Goal: Communication & Community: Answer question/provide support

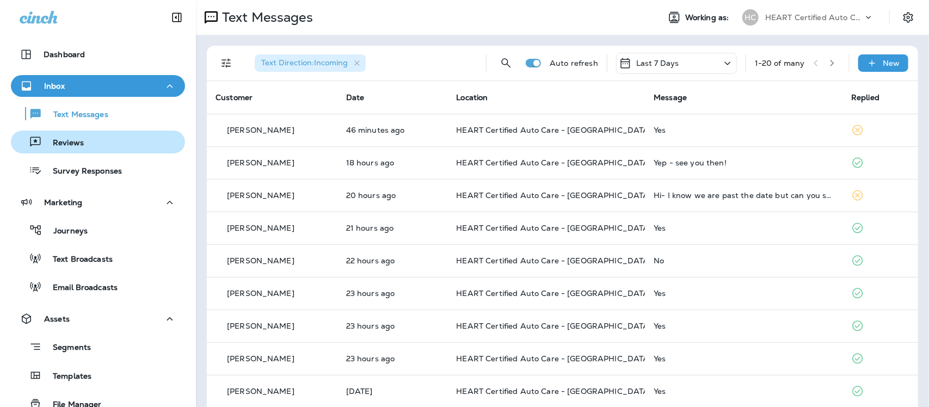
click at [72, 147] on p "Reviews" at bounding box center [63, 143] width 42 height 10
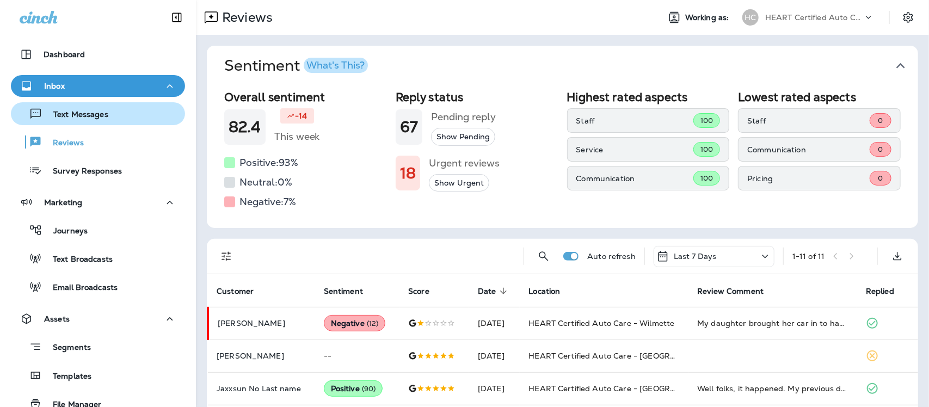
click at [83, 115] on p "Text Messages" at bounding box center [75, 115] width 66 height 10
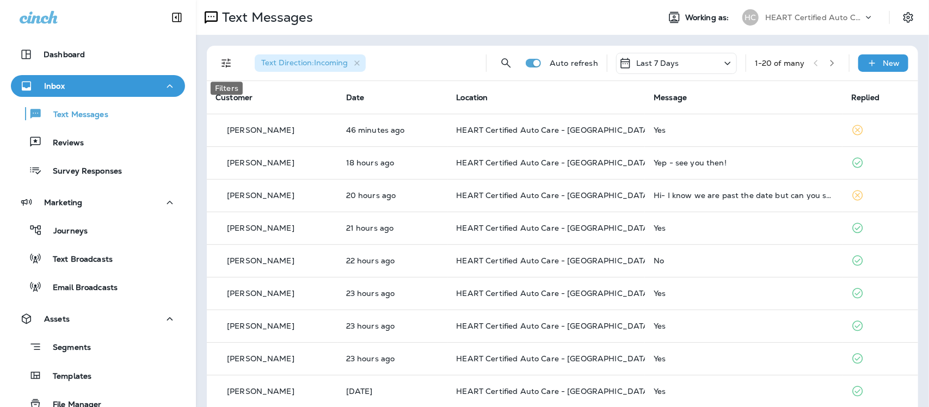
click at [230, 60] on icon "Filters" at bounding box center [226, 63] width 13 height 13
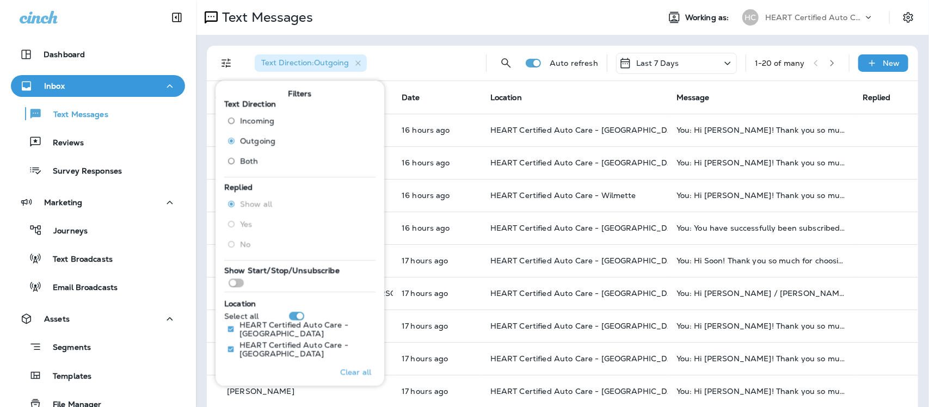
click at [586, 96] on th "Location" at bounding box center [575, 97] width 186 height 33
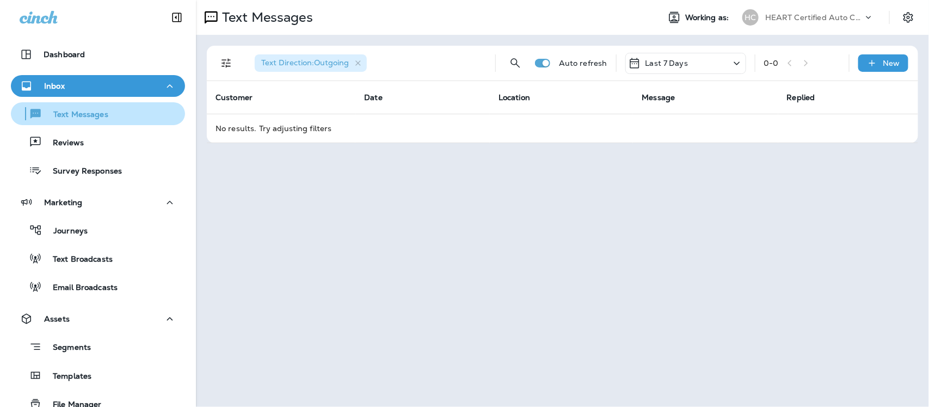
click at [67, 112] on p "Text Messages" at bounding box center [75, 115] width 66 height 10
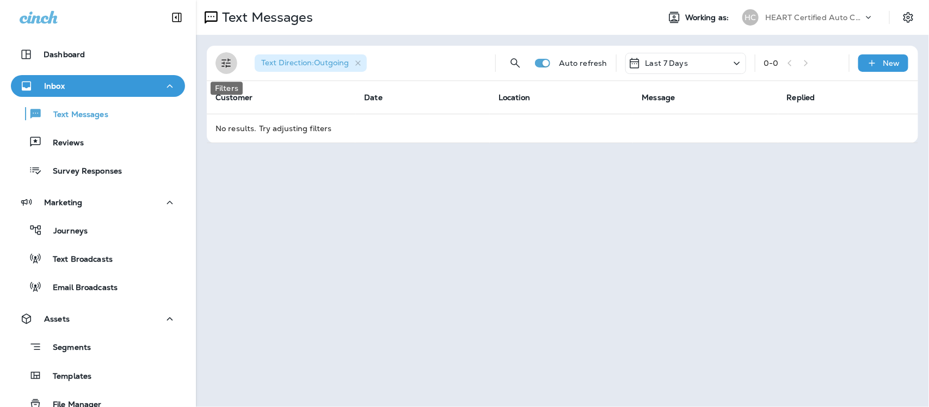
click at [230, 60] on icon "Filters" at bounding box center [226, 63] width 13 height 13
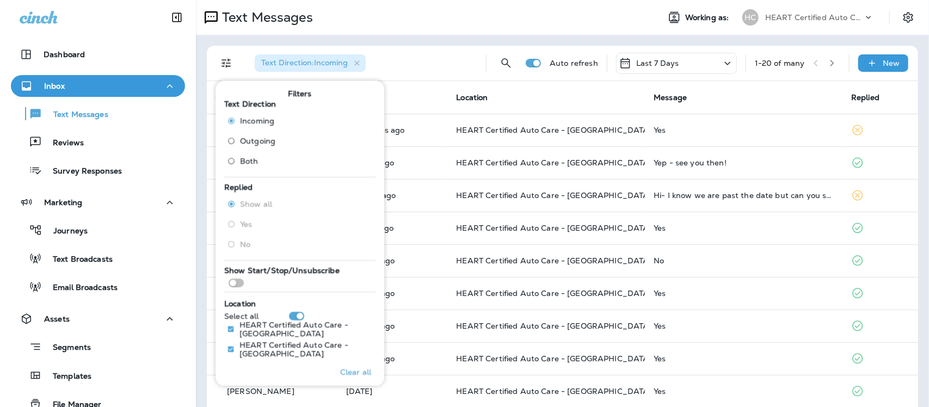
click at [434, 58] on div "Text Direction : Incoming" at bounding box center [361, 63] width 231 height 35
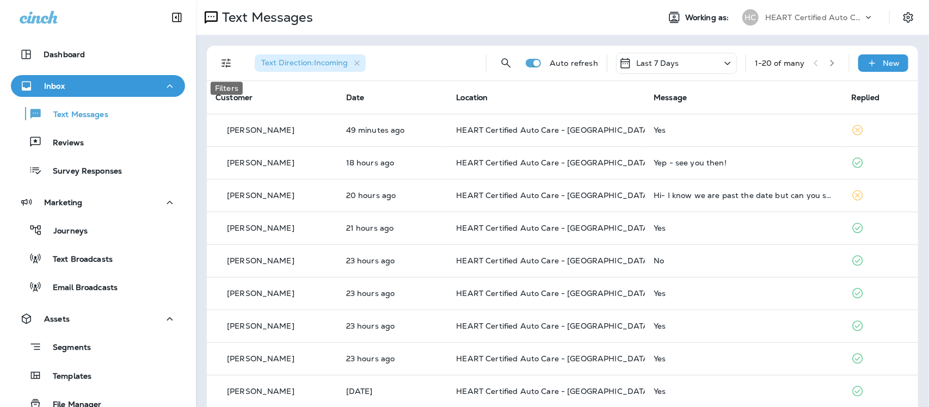
click at [232, 64] on icon "Filters" at bounding box center [226, 63] width 13 height 13
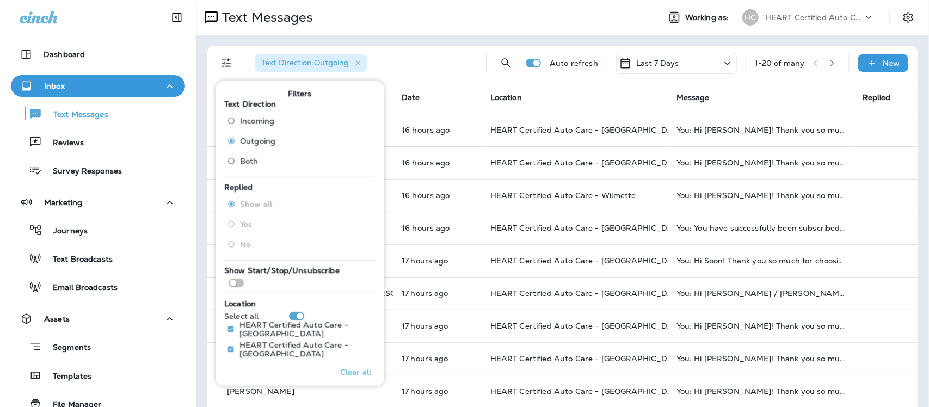
click at [450, 96] on th "Date" at bounding box center [437, 97] width 89 height 33
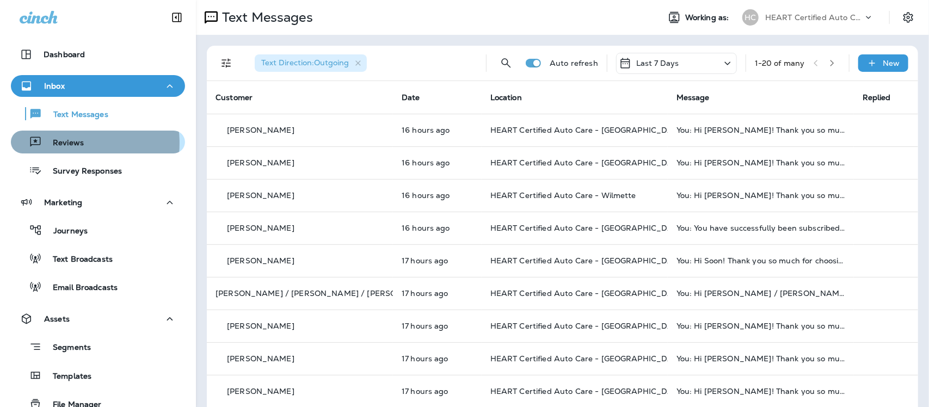
click at [67, 143] on p "Reviews" at bounding box center [63, 143] width 42 height 10
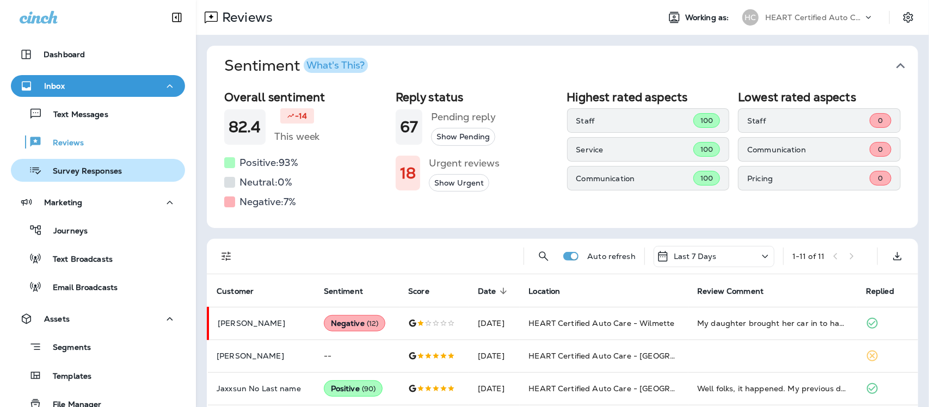
click at [72, 175] on p "Survey Responses" at bounding box center [82, 172] width 80 height 10
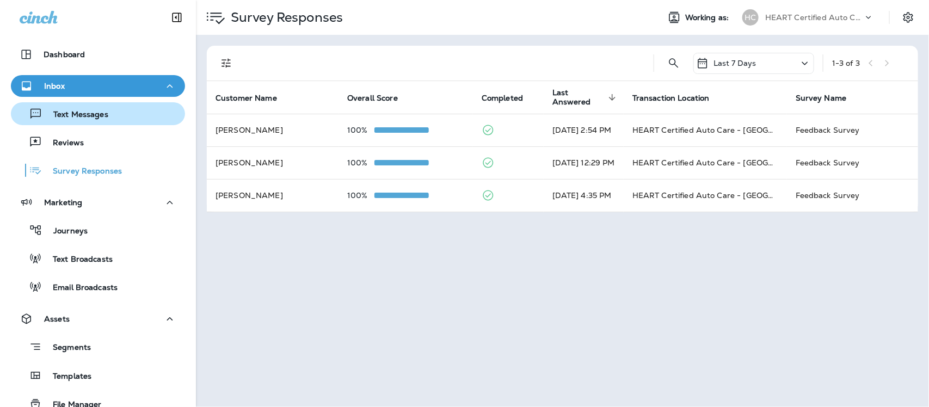
click at [63, 112] on p "Text Messages" at bounding box center [75, 115] width 66 height 10
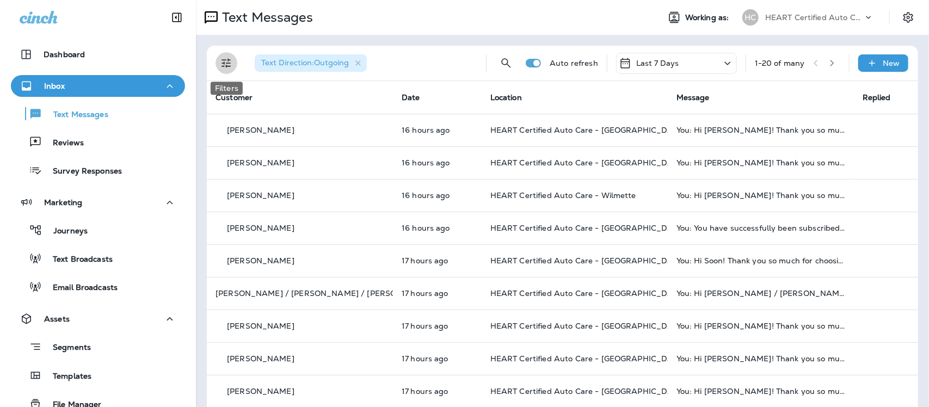
click at [229, 62] on icon "Filters" at bounding box center [226, 63] width 13 height 13
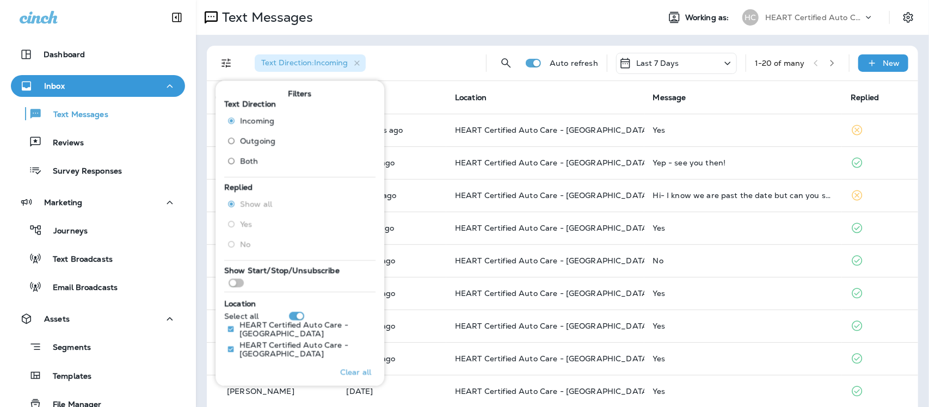
click at [428, 63] on div "Text Direction : Incoming" at bounding box center [361, 63] width 231 height 35
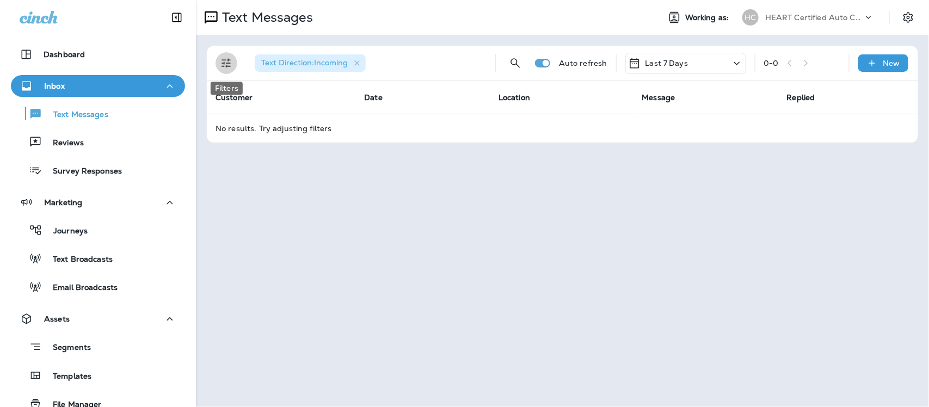
click at [220, 61] on icon "Filters" at bounding box center [226, 63] width 13 height 13
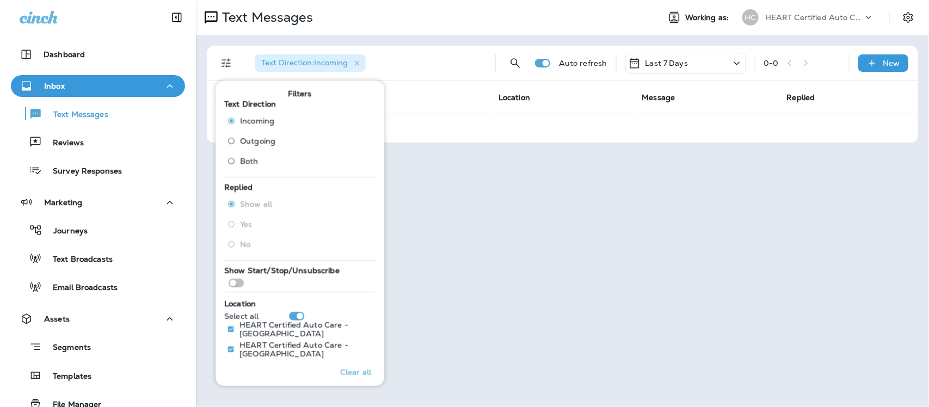
click at [452, 90] on th "Date" at bounding box center [422, 97] width 134 height 33
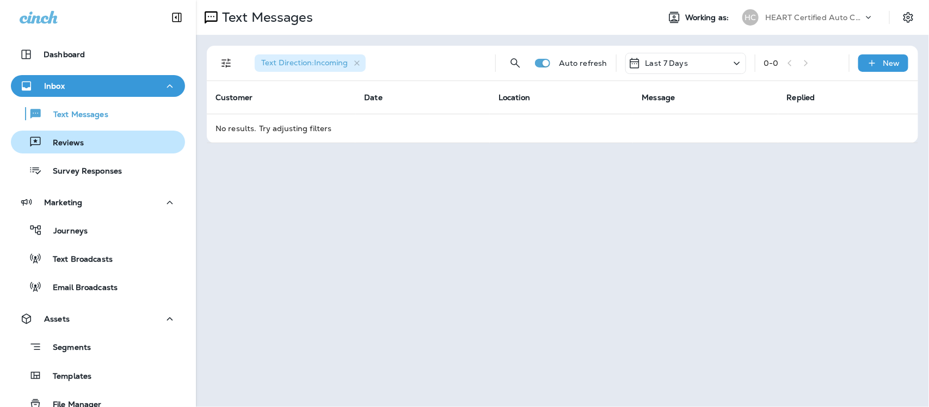
click at [59, 143] on p "Reviews" at bounding box center [63, 143] width 42 height 10
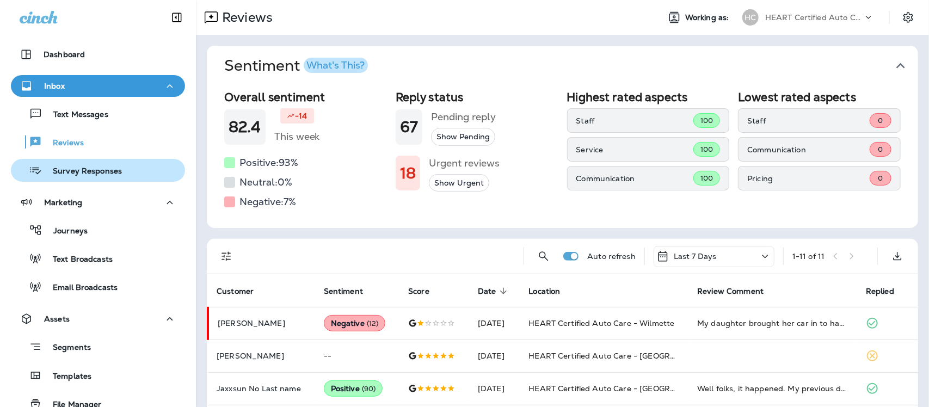
click at [71, 174] on p "Survey Responses" at bounding box center [82, 172] width 80 height 10
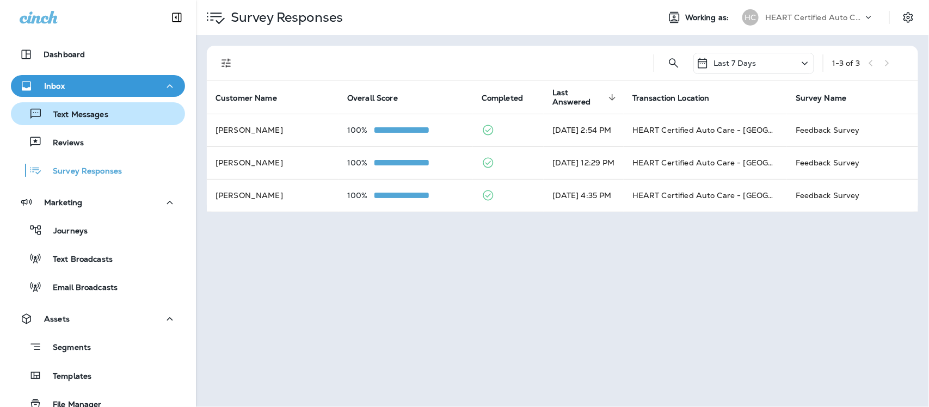
click at [63, 108] on div "Text Messages" at bounding box center [61, 114] width 93 height 16
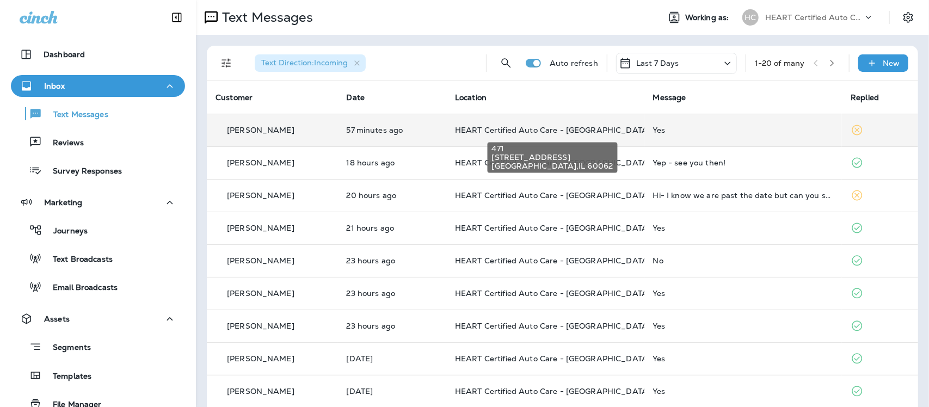
click at [526, 132] on span "HEART Certified Auto Care - [GEOGRAPHIC_DATA]" at bounding box center [552, 130] width 195 height 10
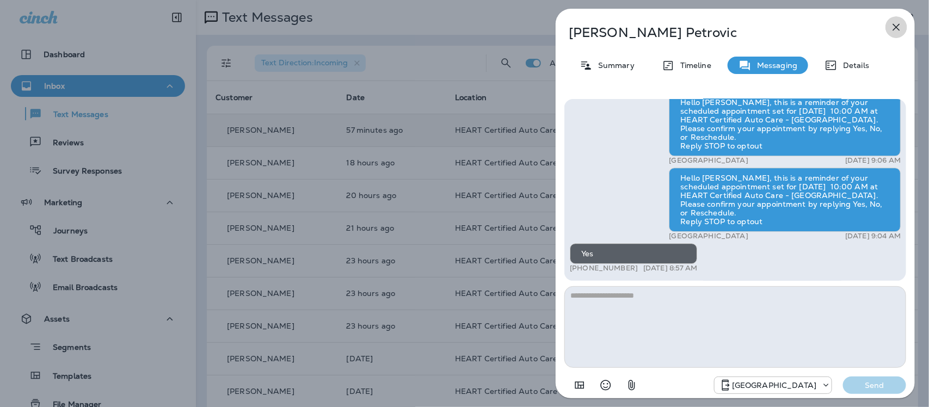
click at [894, 26] on icon "button" at bounding box center [896, 27] width 13 height 13
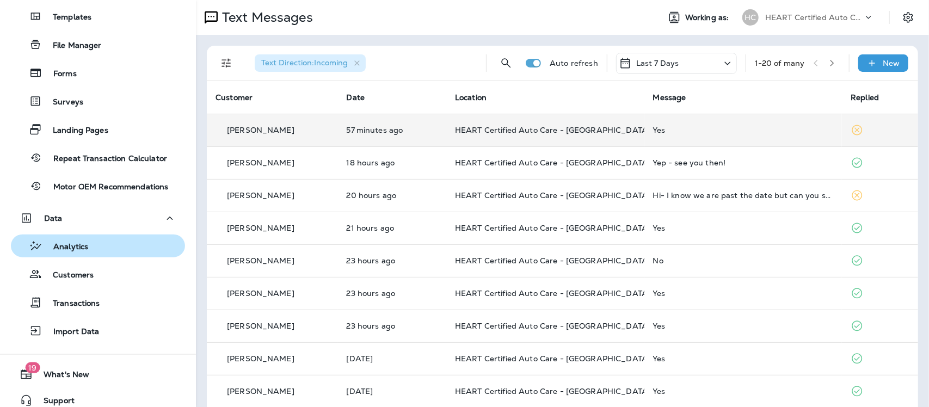
scroll to position [368, 0]
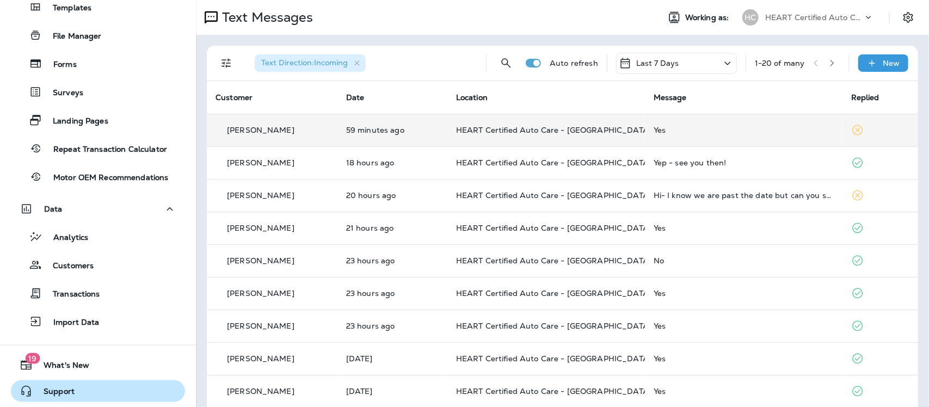
click at [64, 392] on span "Support" at bounding box center [54, 393] width 42 height 13
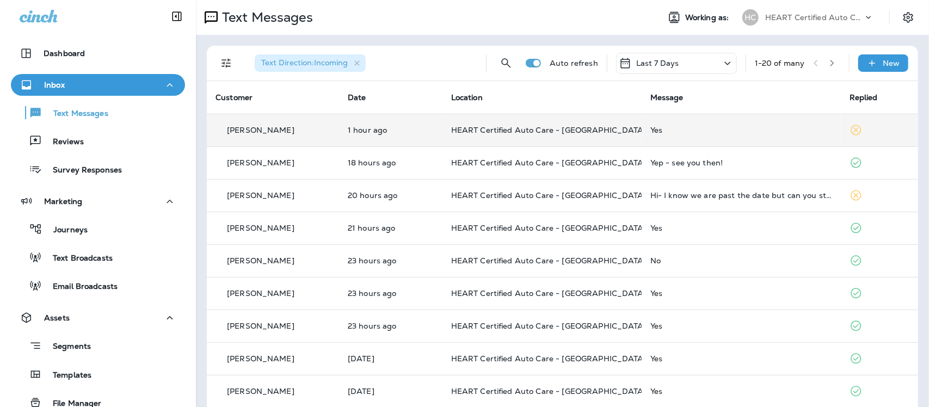
scroll to position [0, 0]
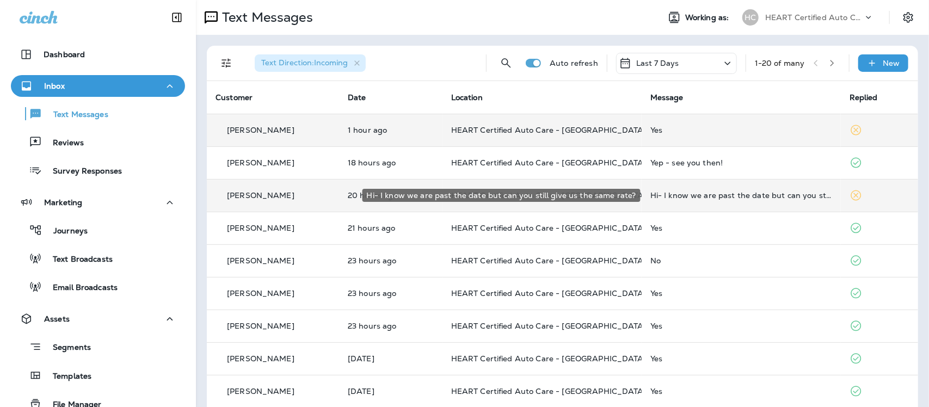
click at [755, 196] on div "Hi- I know we are past the date but can you still give us the same rate?" at bounding box center [741, 195] width 182 height 9
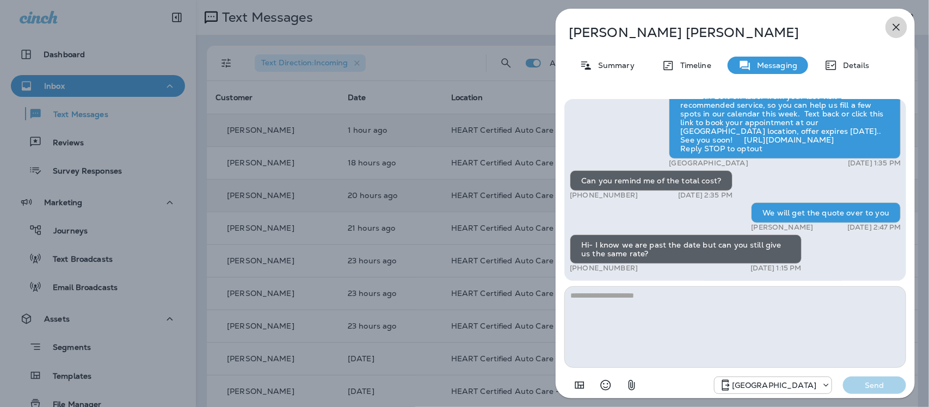
click at [901, 26] on icon "button" at bounding box center [896, 27] width 13 height 13
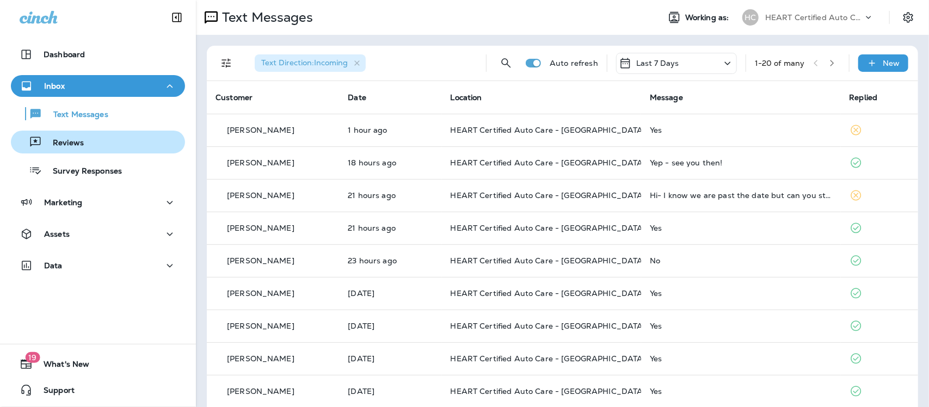
click at [52, 145] on p "Reviews" at bounding box center [63, 143] width 42 height 10
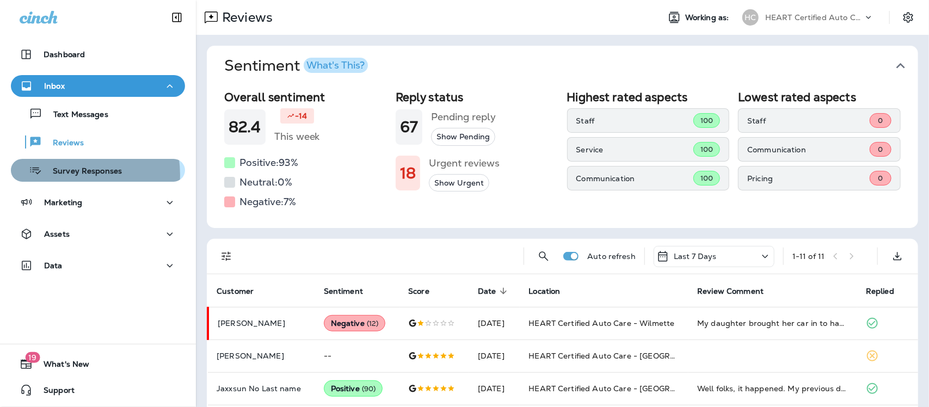
click at [66, 175] on p "Survey Responses" at bounding box center [82, 172] width 80 height 10
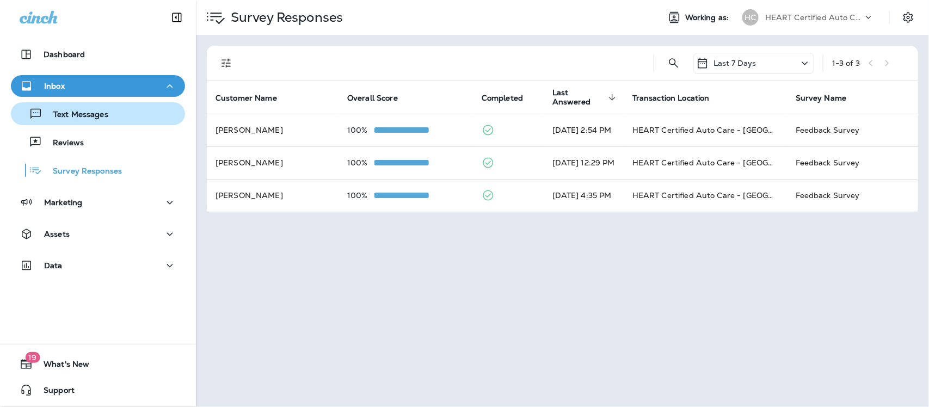
click at [85, 118] on p "Text Messages" at bounding box center [75, 115] width 66 height 10
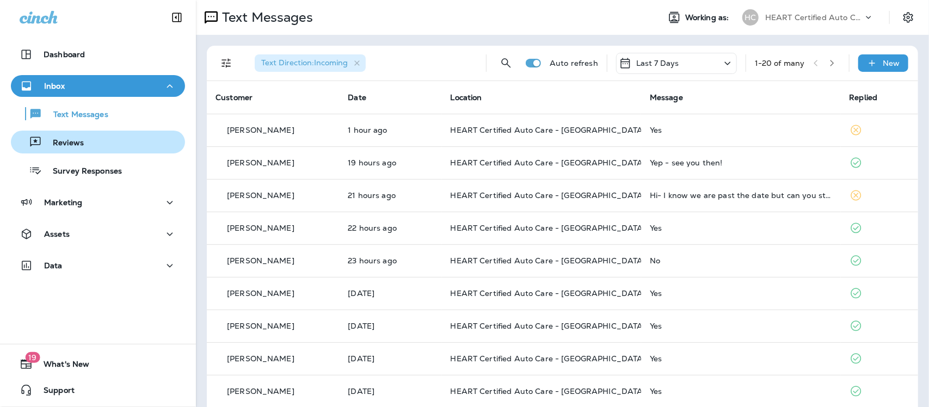
click at [75, 139] on p "Reviews" at bounding box center [63, 143] width 42 height 10
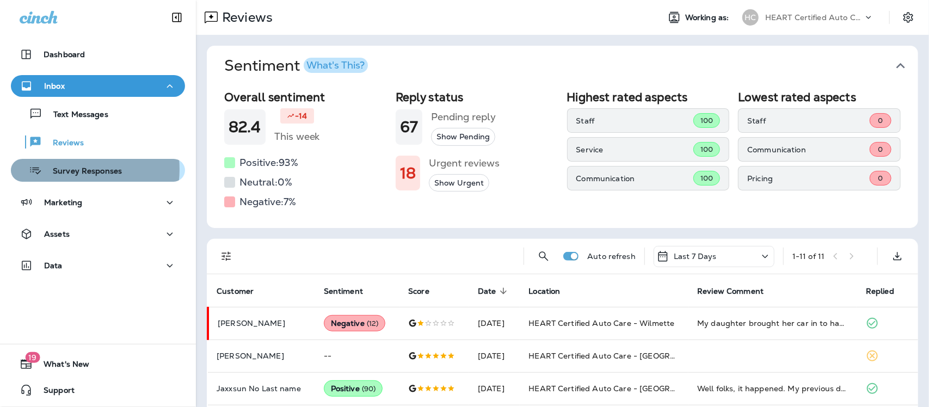
click at [71, 169] on p "Survey Responses" at bounding box center [82, 172] width 80 height 10
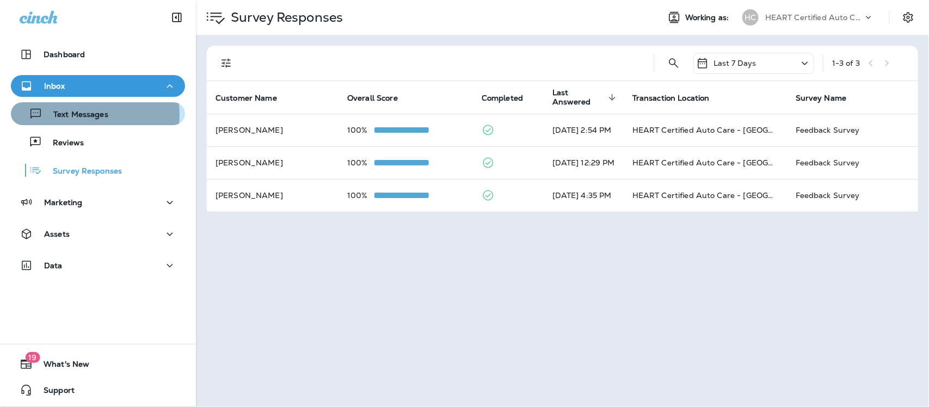
click at [69, 115] on p "Text Messages" at bounding box center [75, 115] width 66 height 10
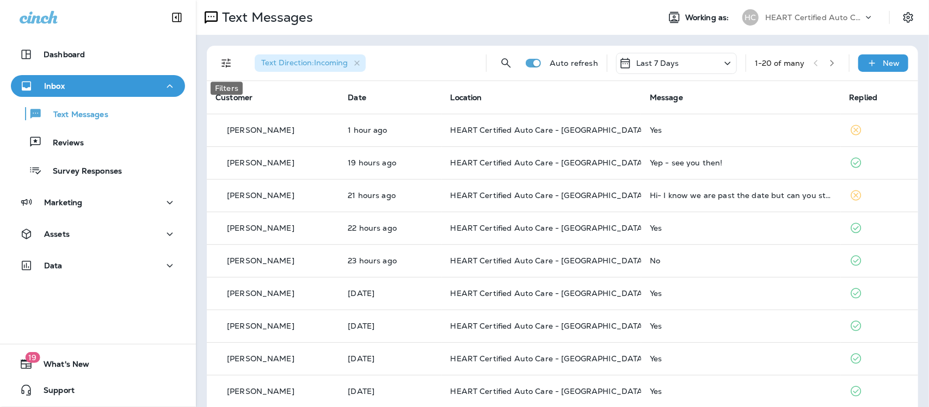
drag, startPoint x: 230, startPoint y: 60, endPoint x: 233, endPoint y: 72, distance: 11.9
click at [230, 60] on icon "Filters" at bounding box center [226, 63] width 13 height 13
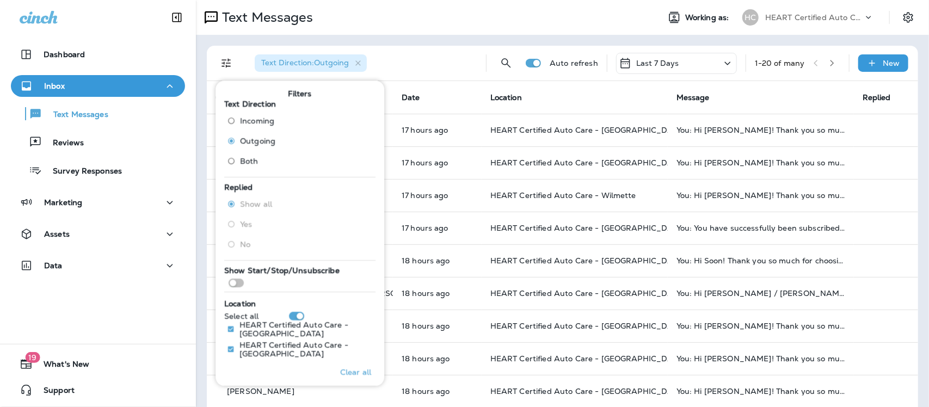
click at [439, 99] on th "Date" at bounding box center [437, 97] width 89 height 33
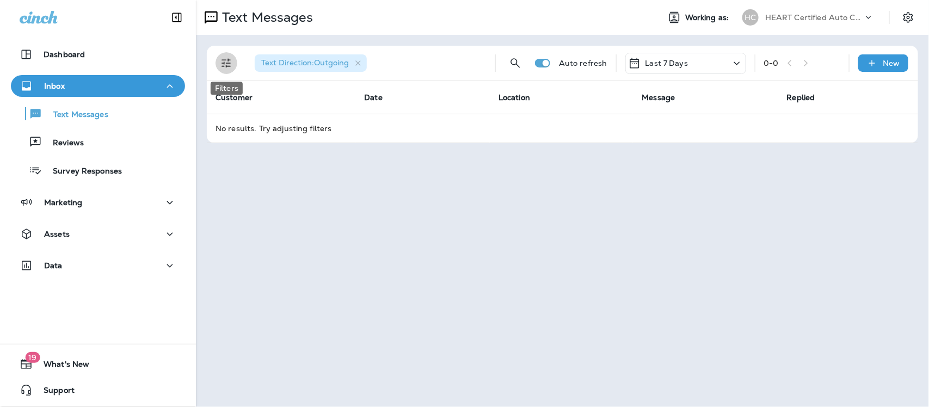
click at [228, 64] on icon "Filters" at bounding box center [226, 63] width 13 height 13
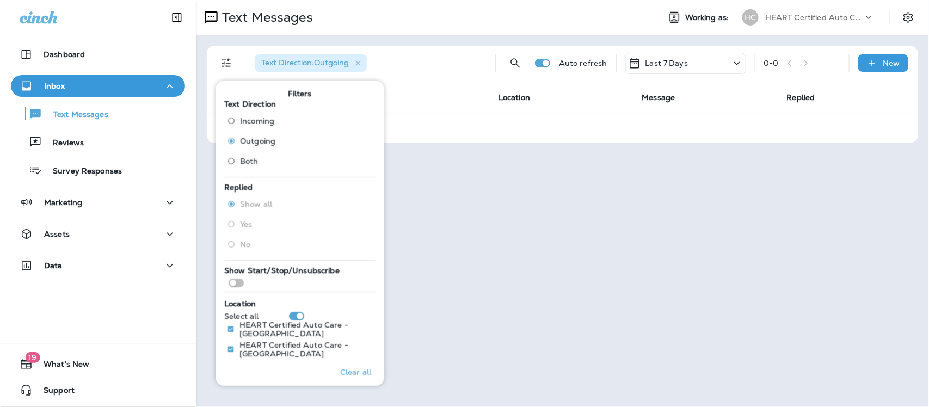
click at [451, 64] on div "Text Direction : Outgoing" at bounding box center [366, 63] width 241 height 35
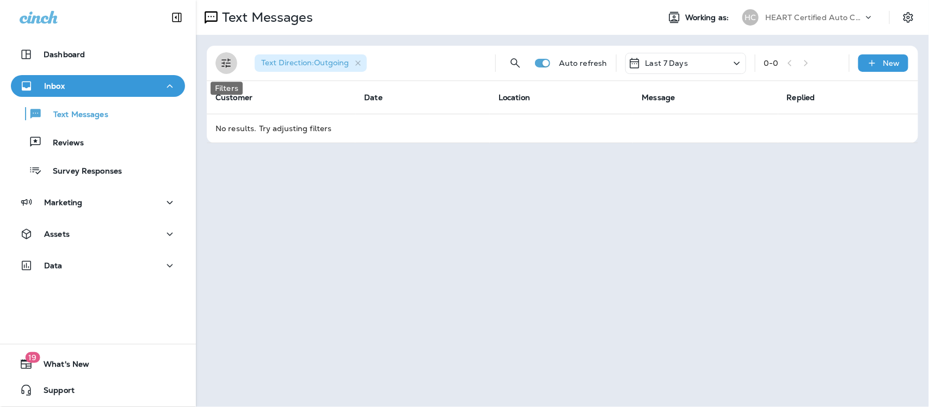
click at [231, 63] on icon "Filters" at bounding box center [226, 63] width 13 height 13
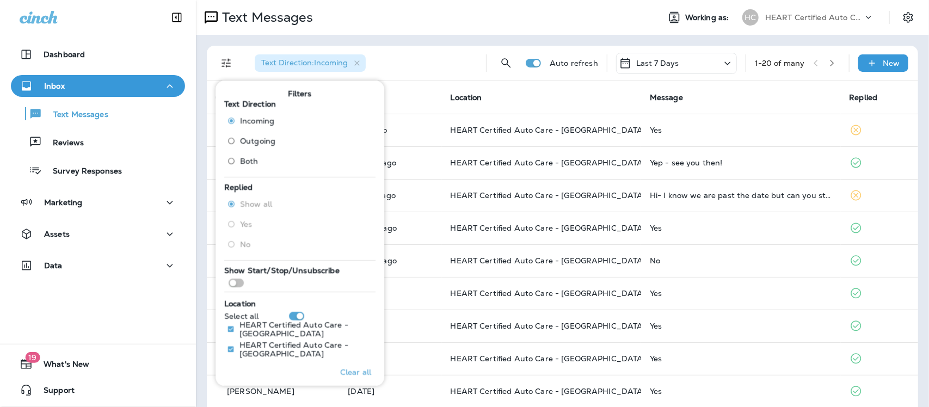
click at [403, 59] on div "Text Direction : Incoming" at bounding box center [361, 63] width 231 height 35
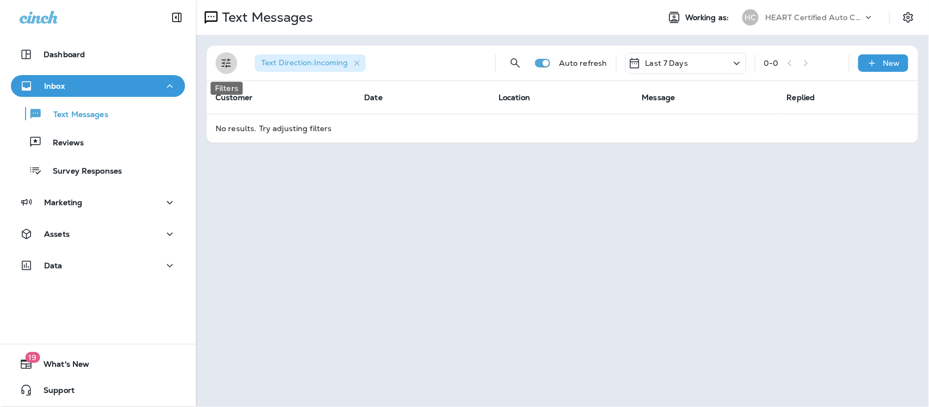
click at [225, 60] on icon "Filters" at bounding box center [226, 63] width 9 height 9
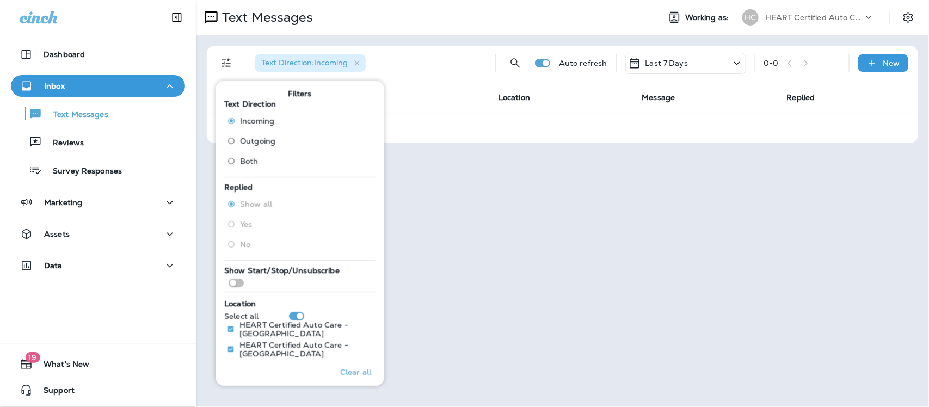
click at [428, 101] on th "Date" at bounding box center [422, 97] width 134 height 33
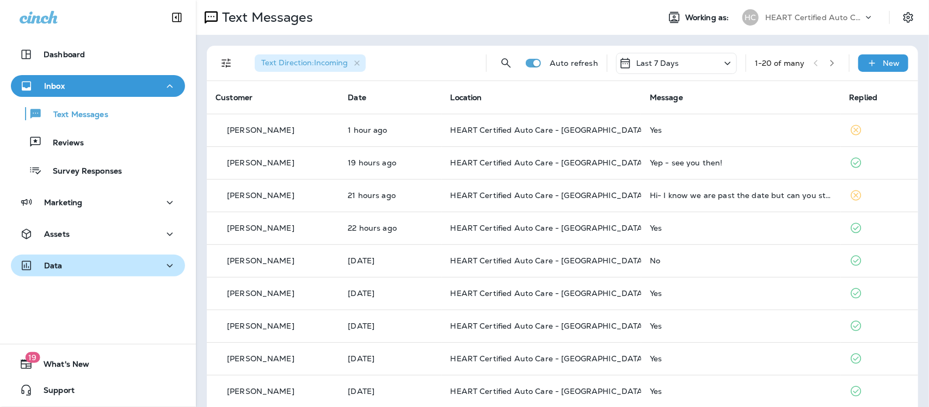
click at [163, 264] on icon "button" at bounding box center [169, 266] width 13 height 14
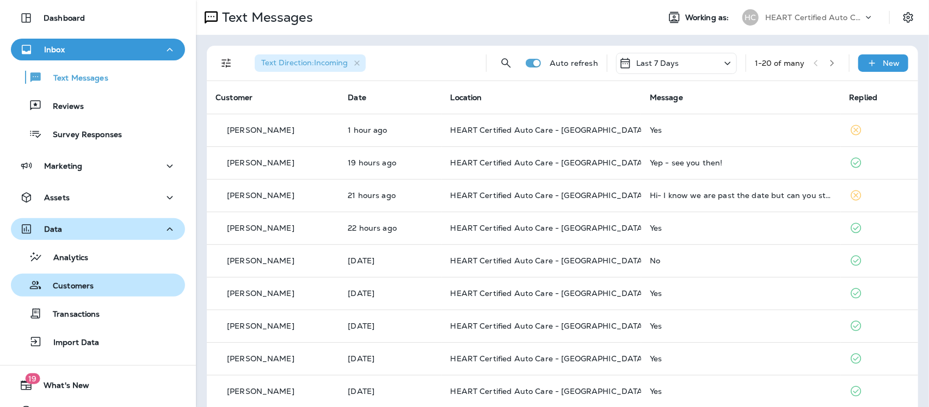
scroll to position [57, 0]
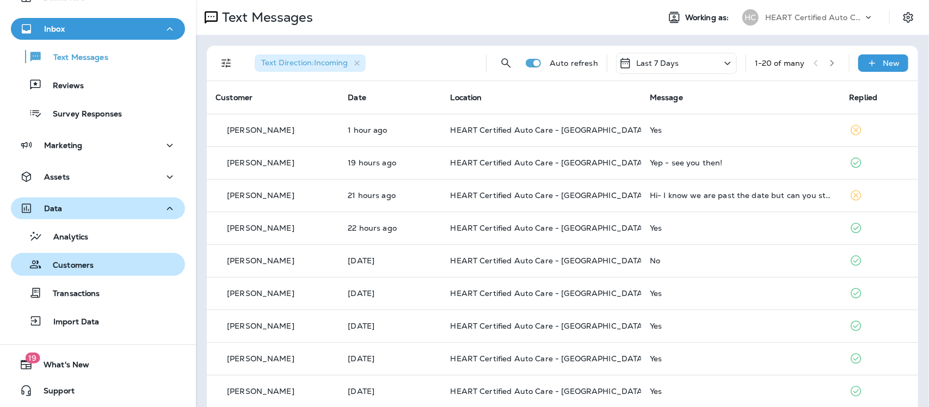
click at [83, 265] on p "Customers" at bounding box center [68, 266] width 52 height 10
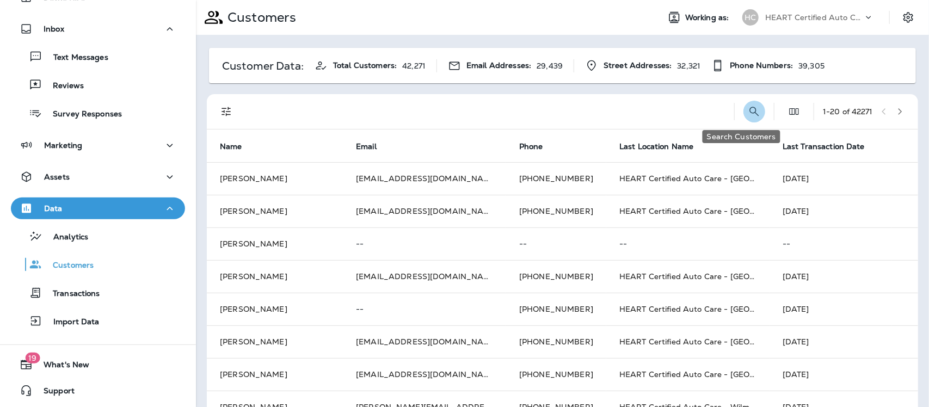
click at [748, 107] on icon "Search Customers" at bounding box center [754, 111] width 13 height 13
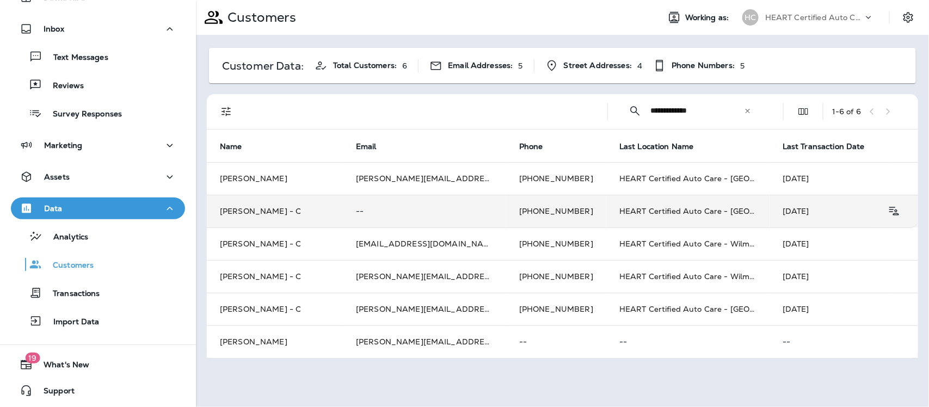
type input "**********"
click at [528, 210] on td "+1 (510) 206-6135" at bounding box center [556, 211] width 100 height 33
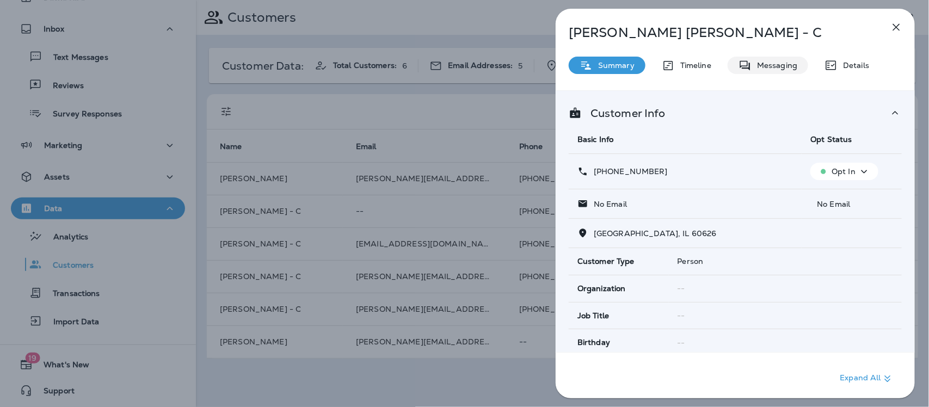
click at [780, 61] on p "Messaging" at bounding box center [775, 65] width 46 height 9
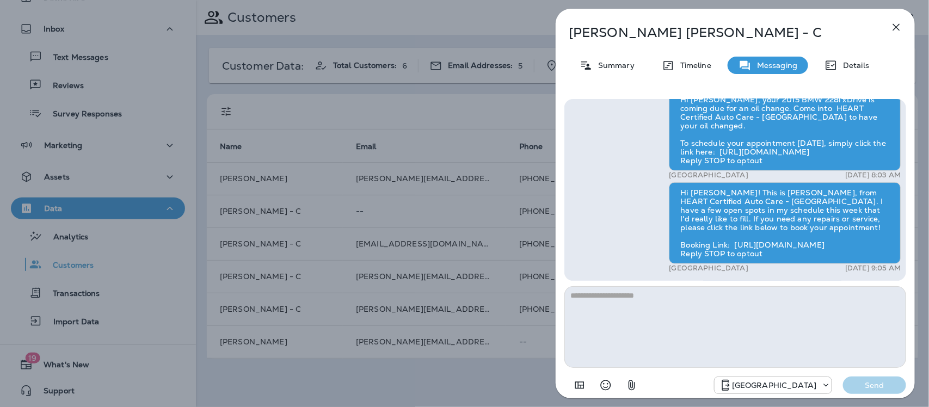
click at [761, 309] on textarea at bounding box center [735, 327] width 342 height 82
type textarea "********"
click at [884, 380] on p "Send" at bounding box center [875, 385] width 46 height 10
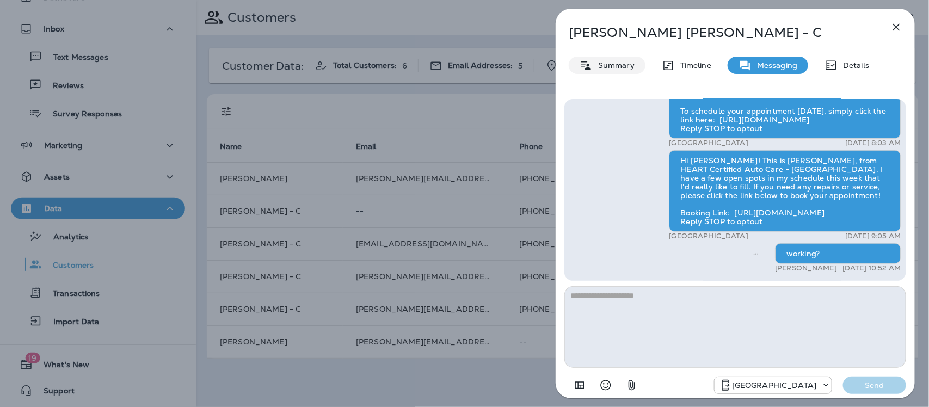
click at [619, 64] on p "Summary" at bounding box center [614, 65] width 42 height 9
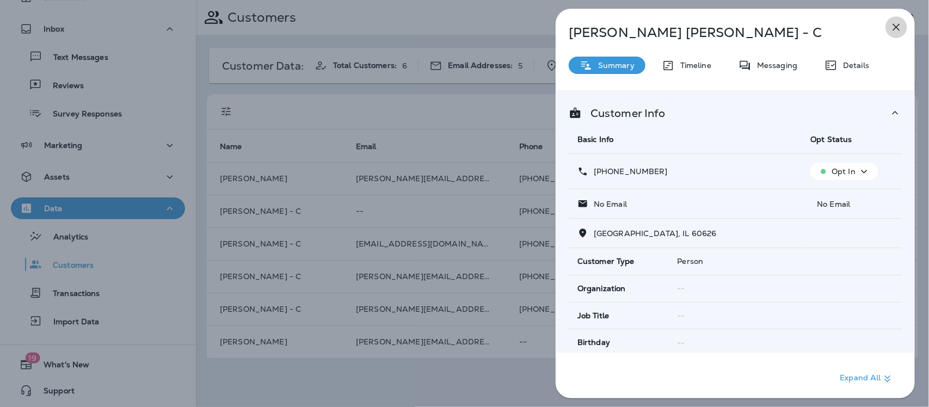
click at [896, 27] on icon "button" at bounding box center [896, 27] width 13 height 13
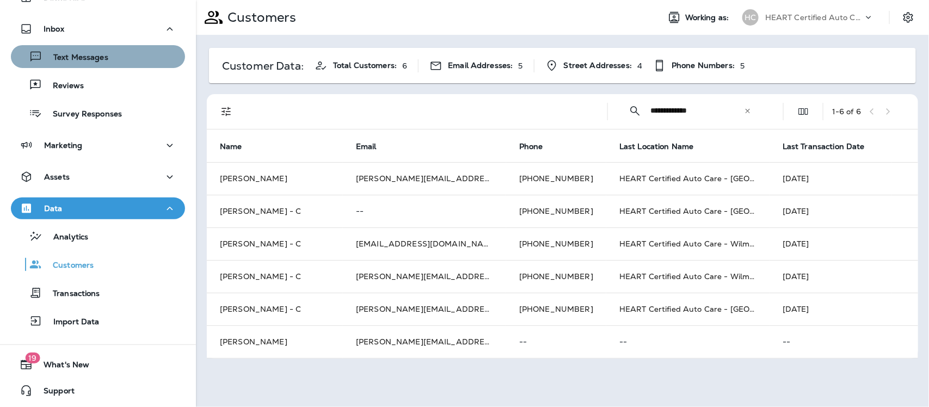
click at [112, 50] on div "Text Messages" at bounding box center [97, 56] width 165 height 16
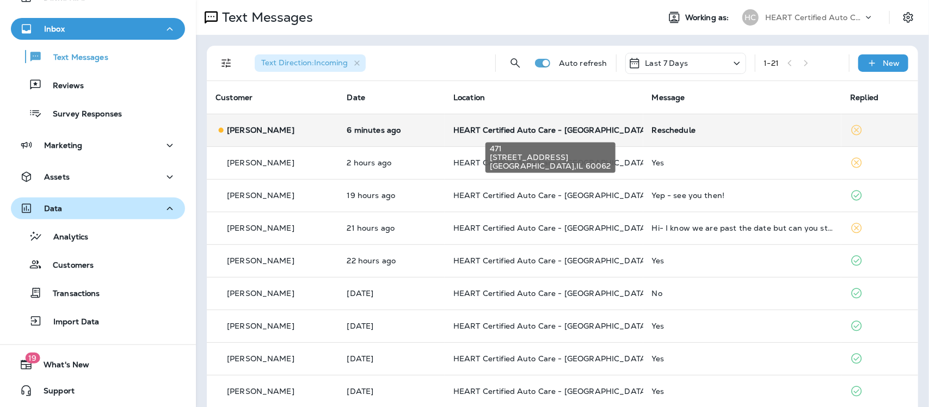
click at [562, 131] on span "HEART Certified Auto Care - [GEOGRAPHIC_DATA]" at bounding box center [550, 130] width 195 height 10
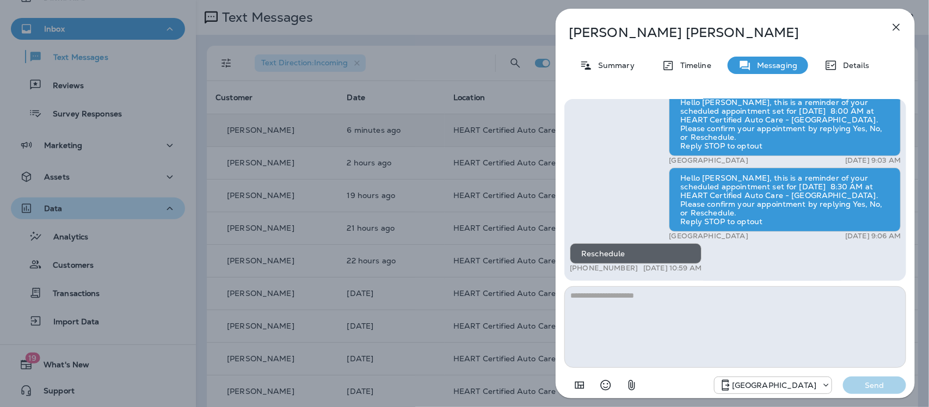
click at [898, 26] on icon "button" at bounding box center [896, 27] width 13 height 13
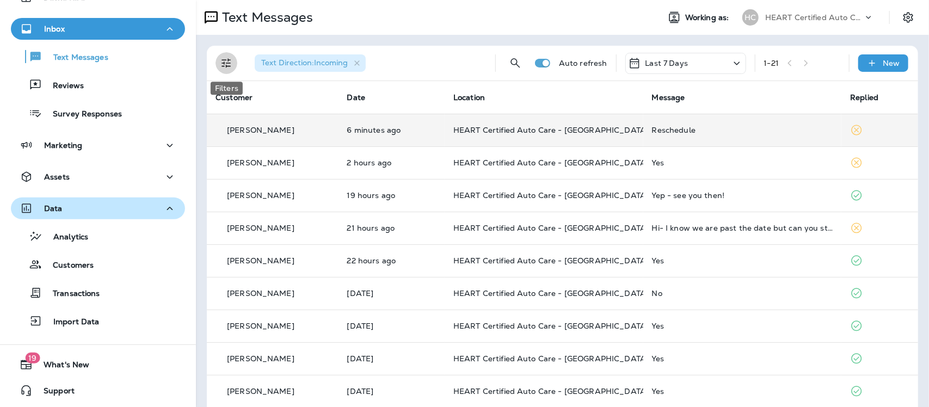
click at [222, 59] on icon "Filters" at bounding box center [226, 63] width 13 height 13
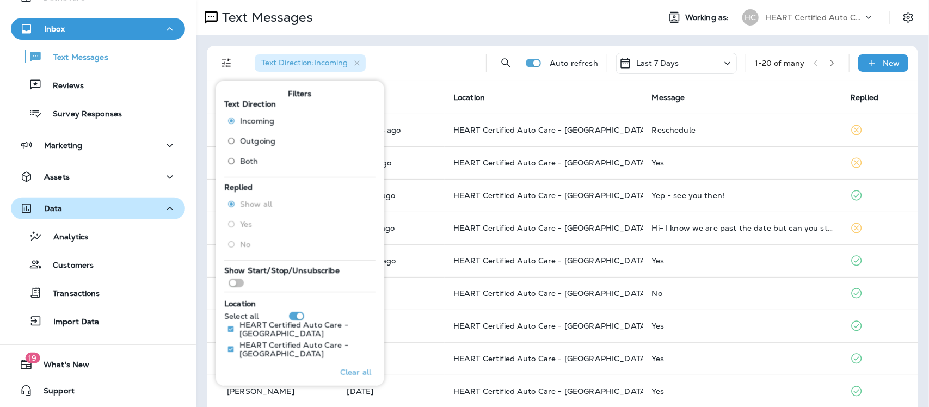
click at [428, 57] on div "Text Direction : Incoming" at bounding box center [361, 63] width 231 height 35
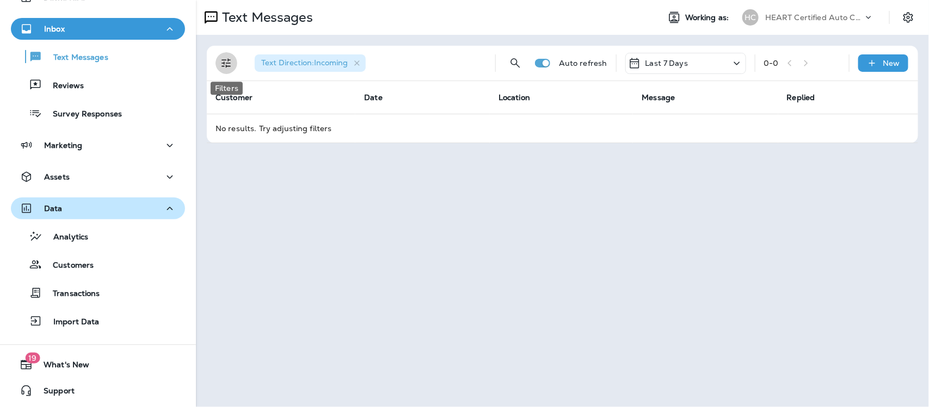
click at [228, 63] on icon "Filters" at bounding box center [226, 63] width 13 height 13
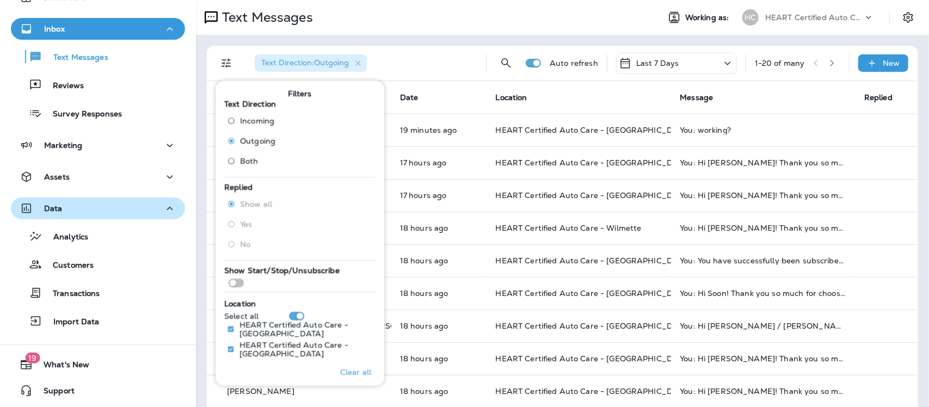
click at [470, 94] on th "Date" at bounding box center [439, 97] width 96 height 33
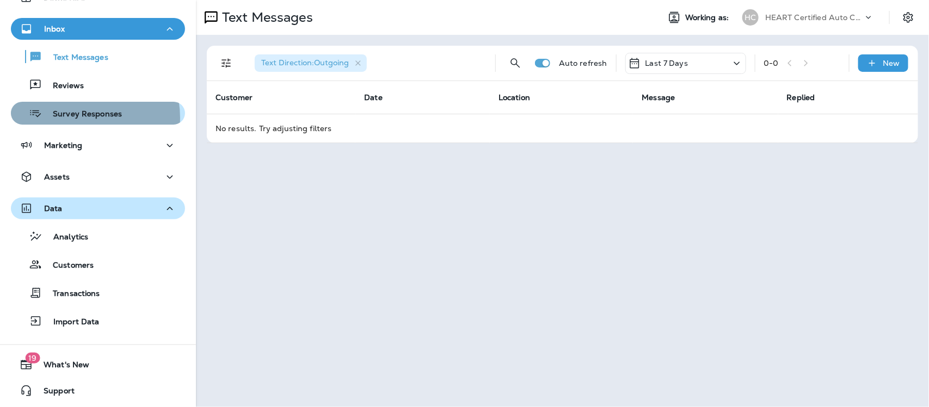
click at [79, 117] on p "Survey Responses" at bounding box center [82, 114] width 80 height 10
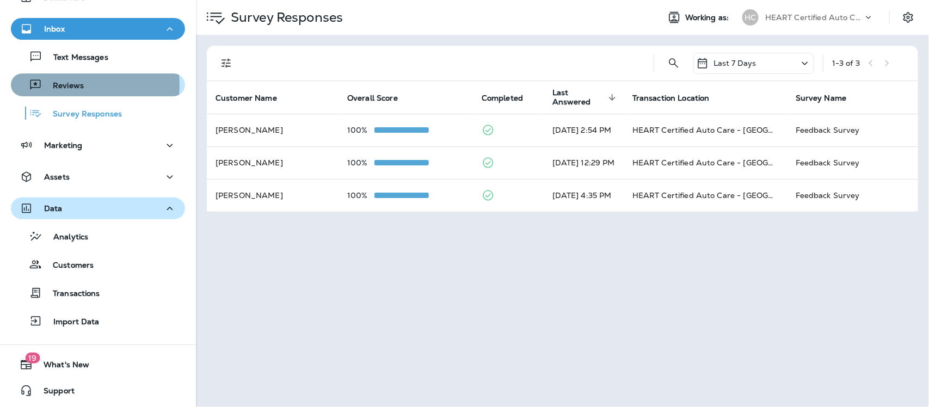
click at [72, 85] on p "Reviews" at bounding box center [63, 86] width 42 height 10
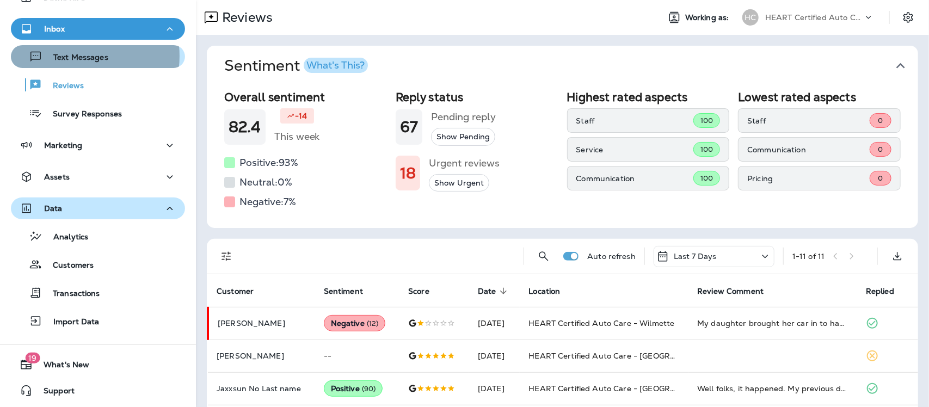
click at [79, 56] on p "Text Messages" at bounding box center [75, 58] width 66 height 10
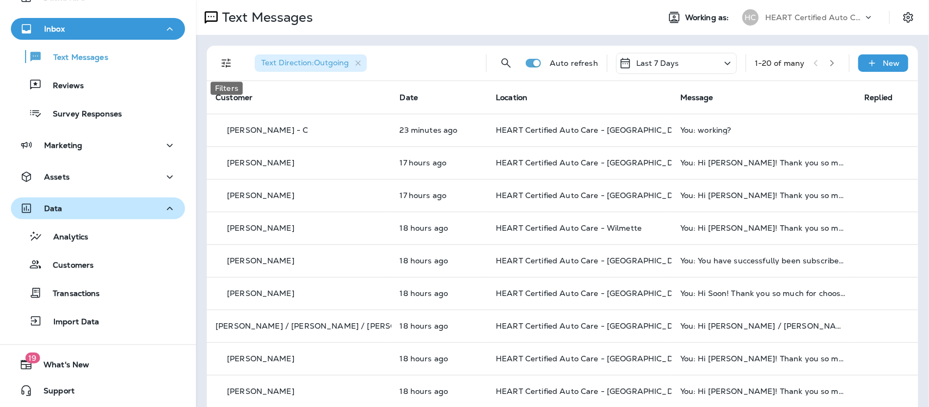
click at [226, 66] on icon "Filters" at bounding box center [226, 63] width 9 height 9
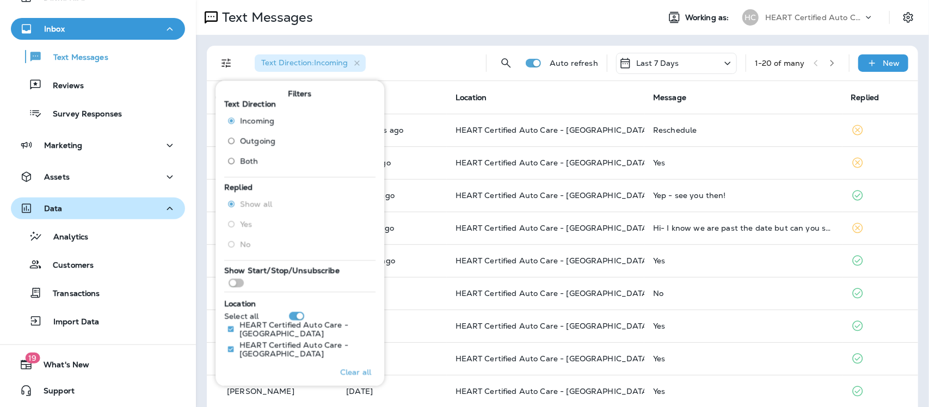
click at [423, 93] on th "Date" at bounding box center [391, 97] width 109 height 33
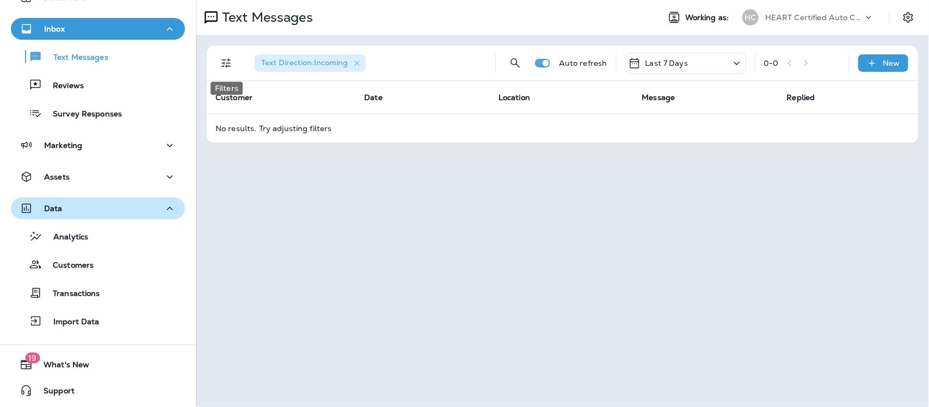
click at [224, 63] on icon "Filters" at bounding box center [226, 63] width 9 height 9
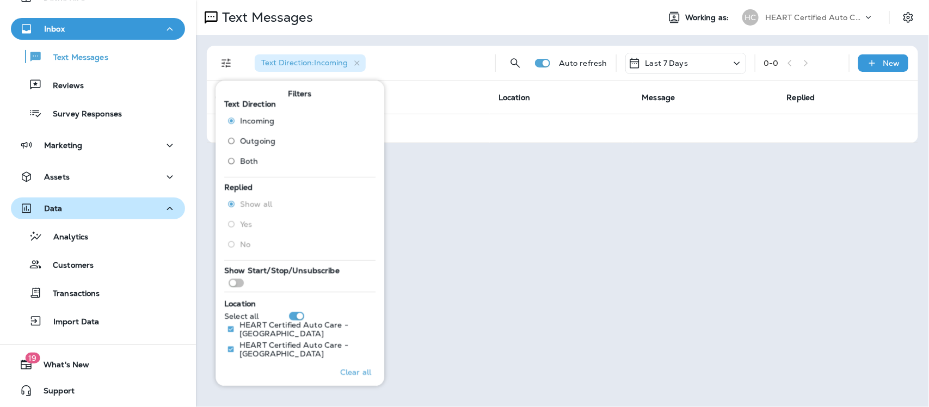
click at [247, 121] on span "Incoming" at bounding box center [257, 120] width 34 height 9
click at [444, 71] on div "Text Direction : Incoming" at bounding box center [366, 63] width 241 height 35
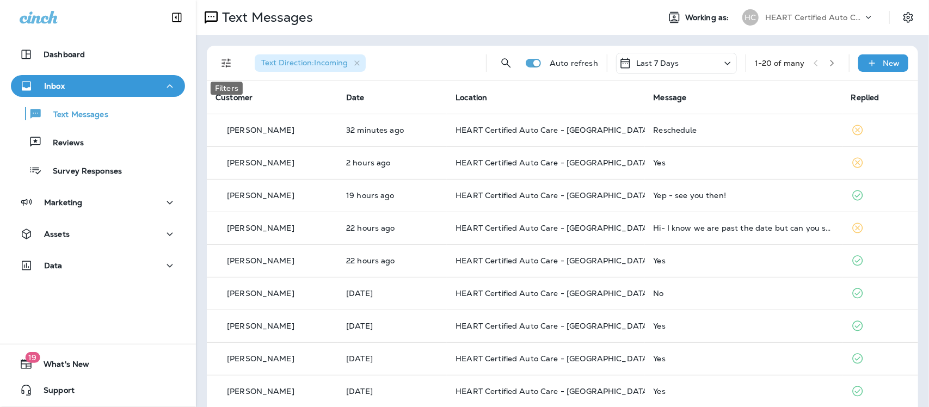
click at [227, 63] on icon "Filters" at bounding box center [226, 63] width 13 height 13
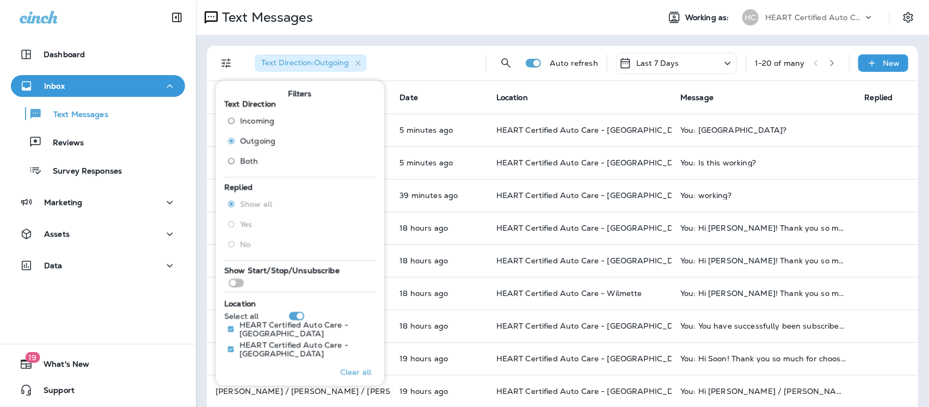
click at [458, 102] on th "Date" at bounding box center [439, 97] width 96 height 33
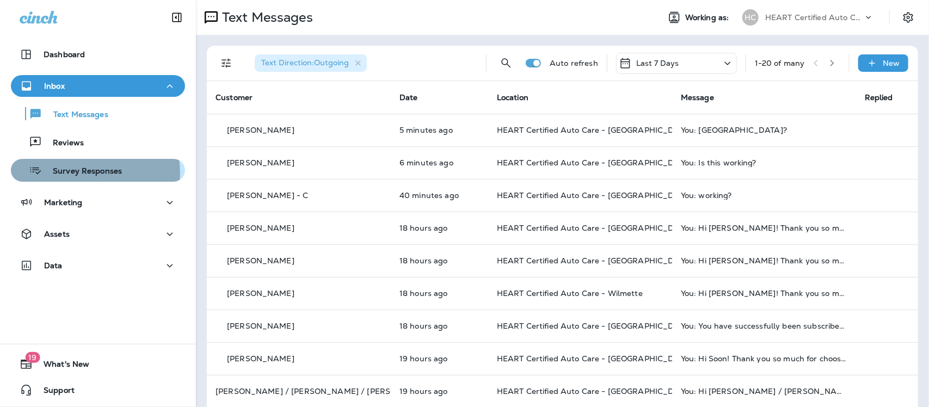
click at [81, 173] on p "Survey Responses" at bounding box center [82, 172] width 80 height 10
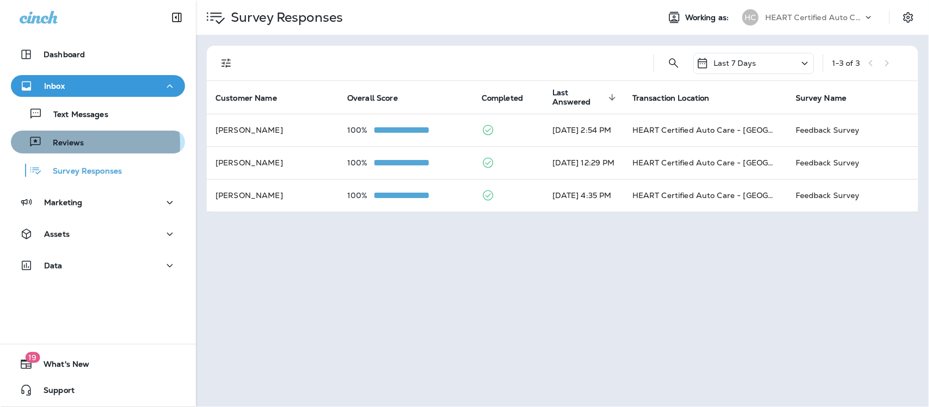
click at [64, 144] on p "Reviews" at bounding box center [63, 143] width 42 height 10
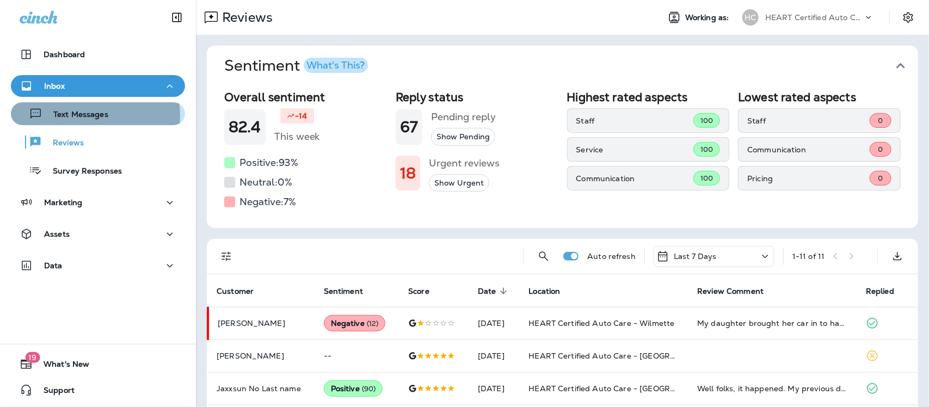
click at [79, 115] on p "Text Messages" at bounding box center [75, 115] width 66 height 10
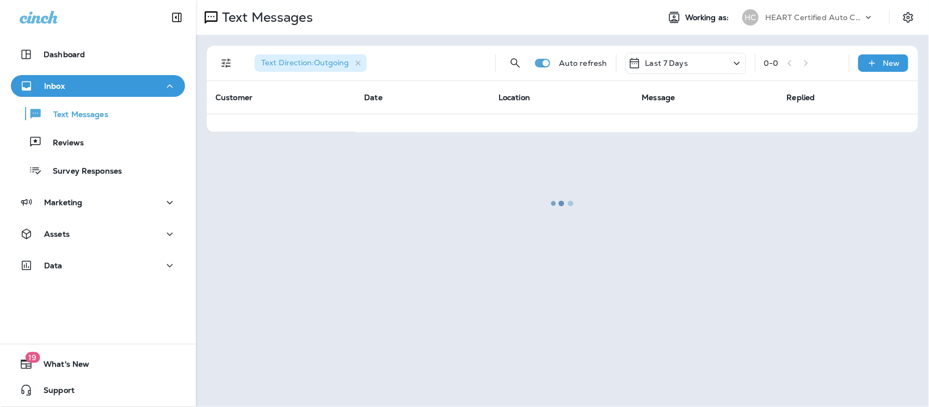
click at [227, 64] on div at bounding box center [562, 203] width 731 height 405
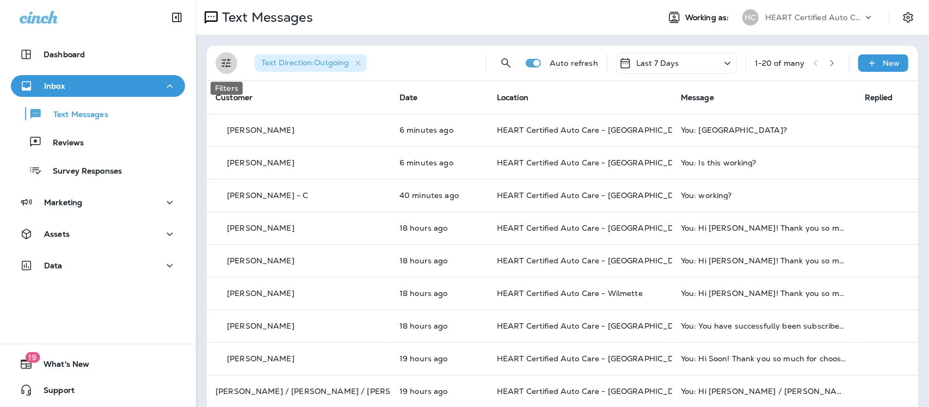
click at [229, 63] on icon "Filters" at bounding box center [226, 63] width 13 height 13
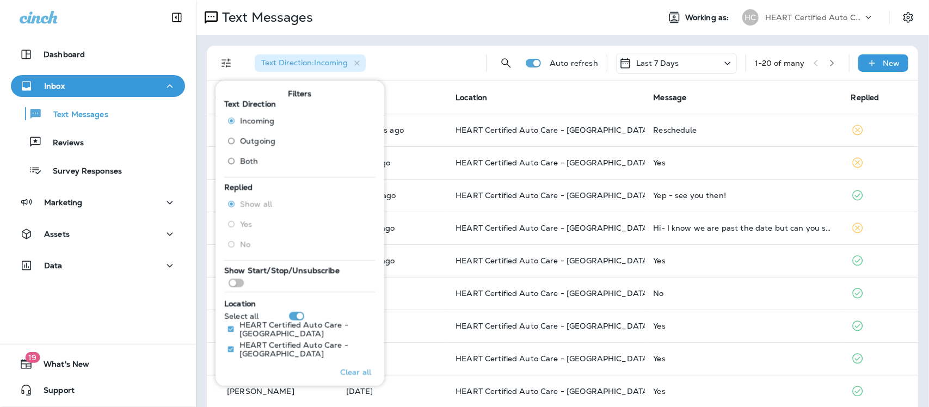
click at [421, 67] on div "Text Direction : Incoming" at bounding box center [361, 63] width 231 height 35
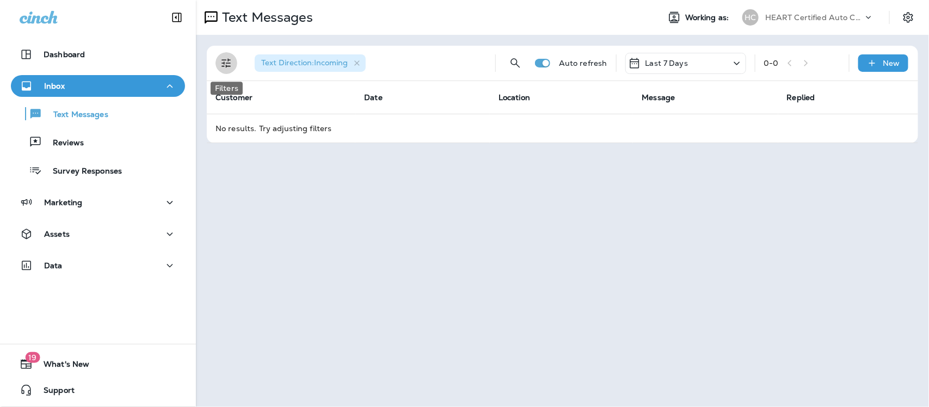
click at [219, 61] on button "Filters" at bounding box center [227, 63] width 22 height 22
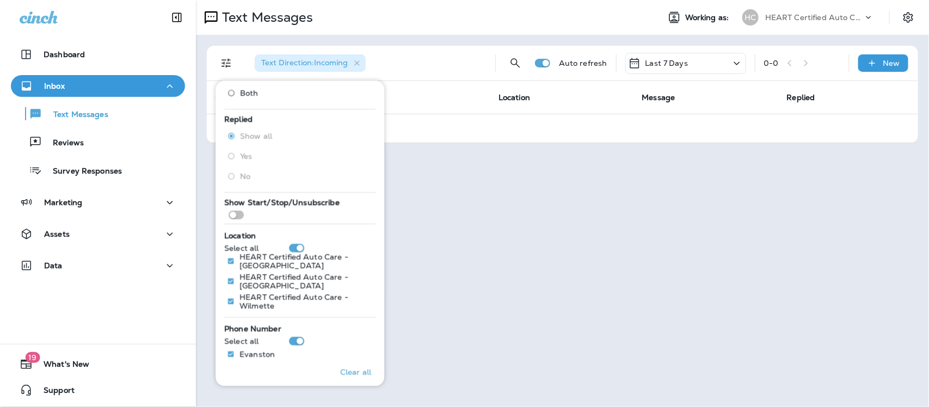
scroll to position [133, 0]
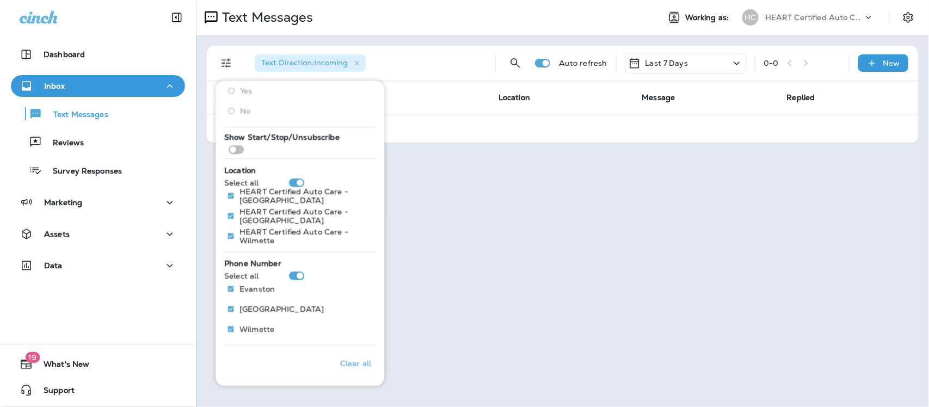
drag, startPoint x: 454, startPoint y: 58, endPoint x: 447, endPoint y: 58, distance: 7.1
click at [452, 58] on div "Text Direction : Incoming" at bounding box center [366, 63] width 241 height 35
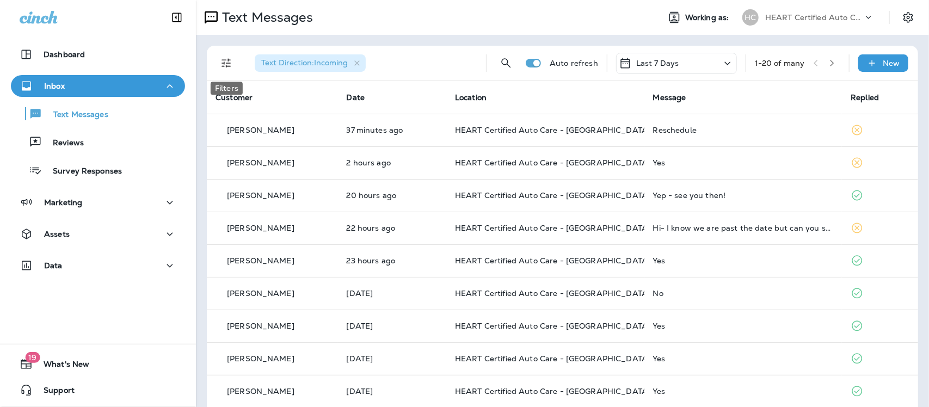
click at [226, 61] on icon "Filters" at bounding box center [226, 63] width 13 height 13
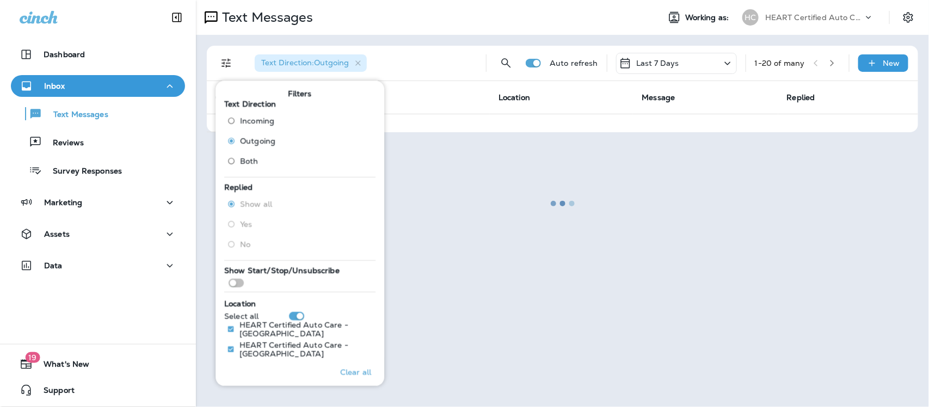
click at [426, 63] on div at bounding box center [562, 203] width 731 height 405
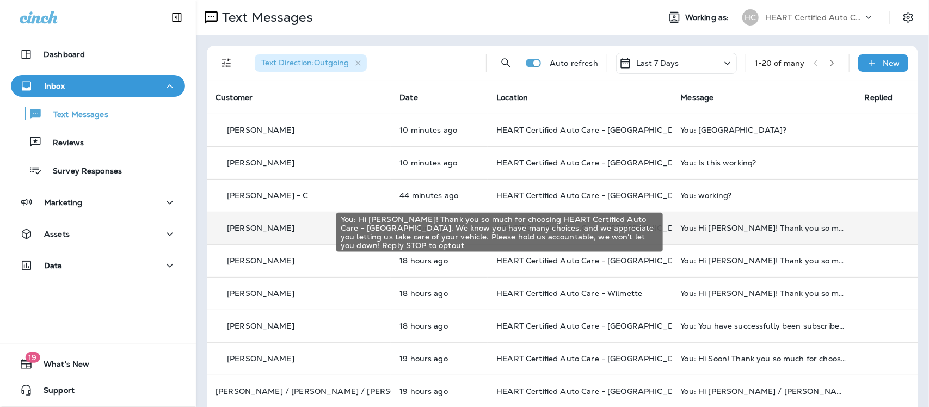
click at [717, 229] on div "You: Hi [PERSON_NAME]! Thank you so much for choosing HEART Certified Auto Care…" at bounding box center [764, 228] width 167 height 9
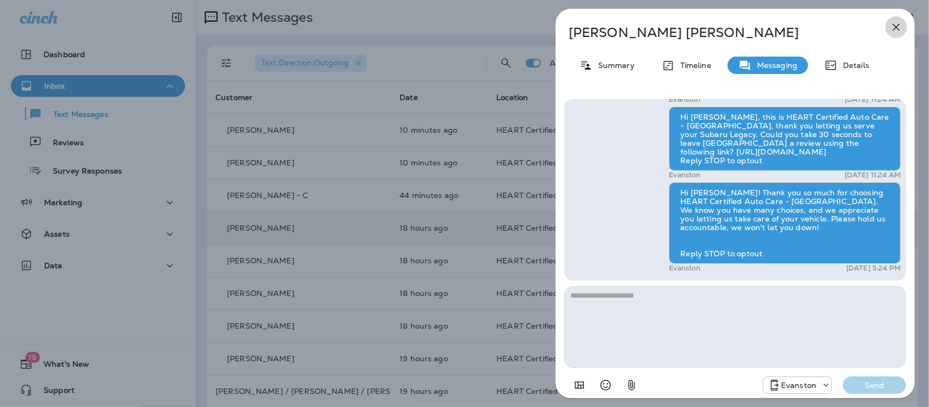
click at [899, 26] on icon "button" at bounding box center [896, 27] width 13 height 13
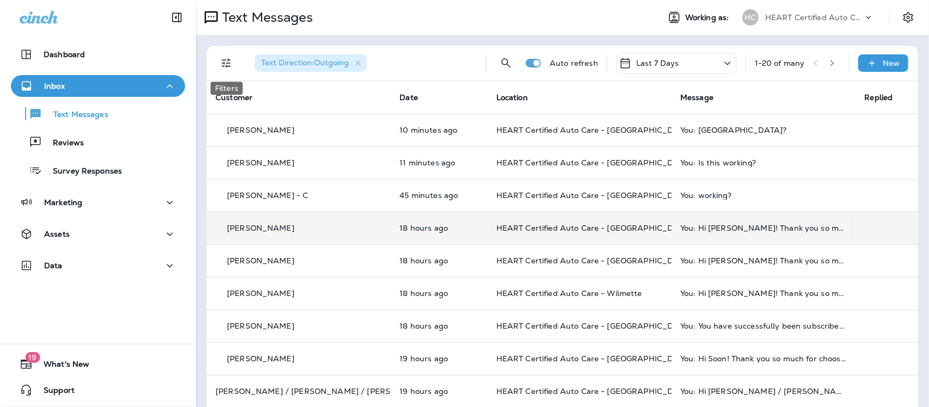
click at [226, 66] on icon "Filters" at bounding box center [226, 63] width 9 height 9
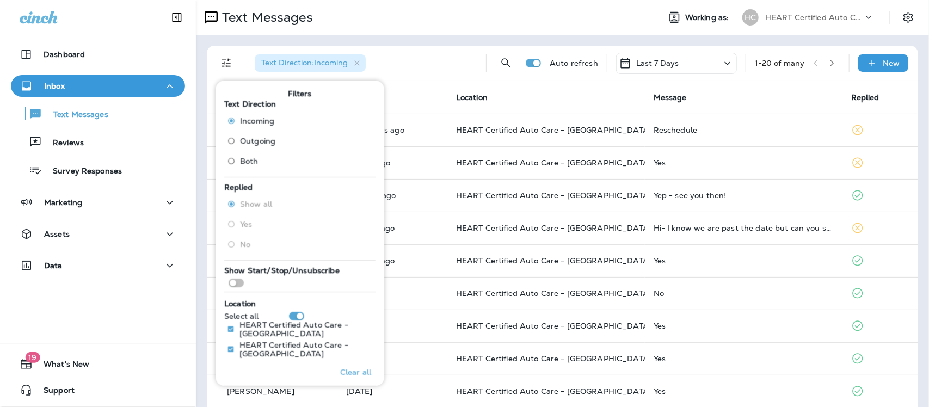
click at [425, 96] on th "Date" at bounding box center [392, 97] width 110 height 33
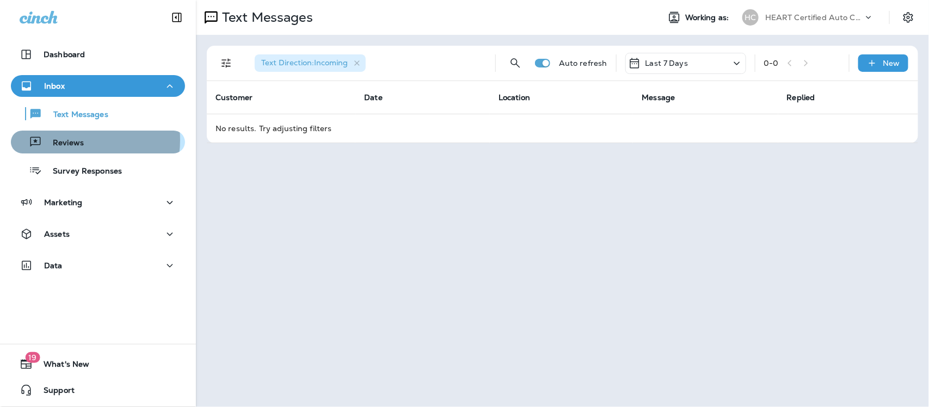
click at [71, 140] on p "Reviews" at bounding box center [63, 143] width 42 height 10
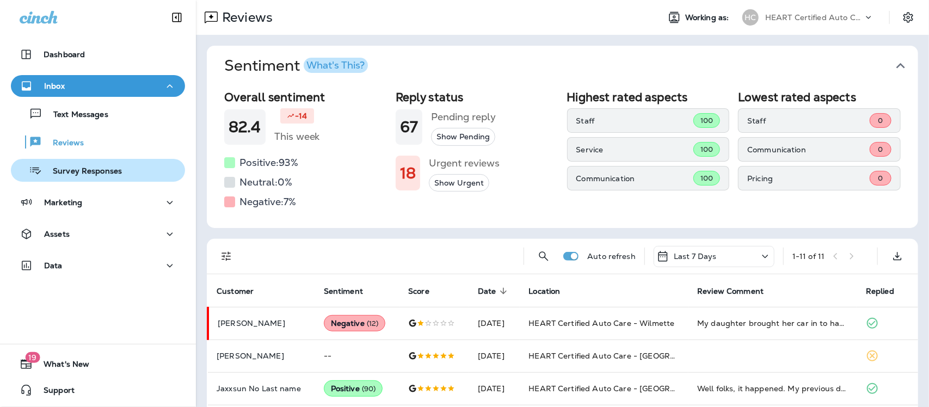
click at [93, 165] on div "Survey Responses" at bounding box center [68, 170] width 107 height 16
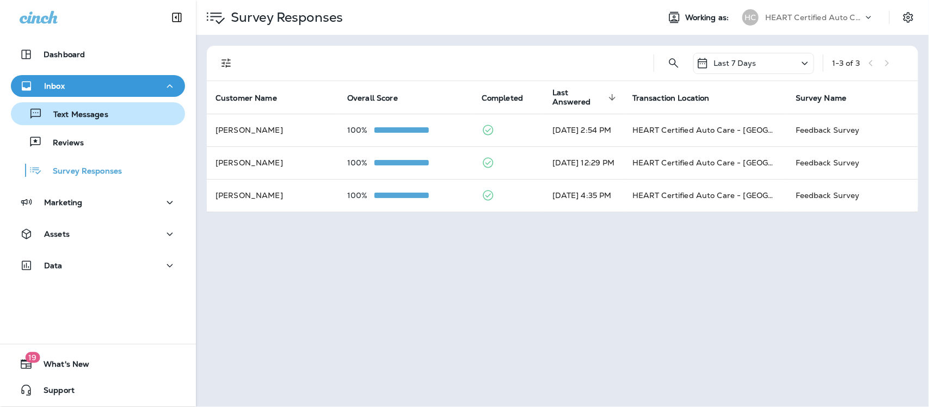
click at [83, 121] on div "Text Messages" at bounding box center [61, 114] width 93 height 16
